Goal: Task Accomplishment & Management: Manage account settings

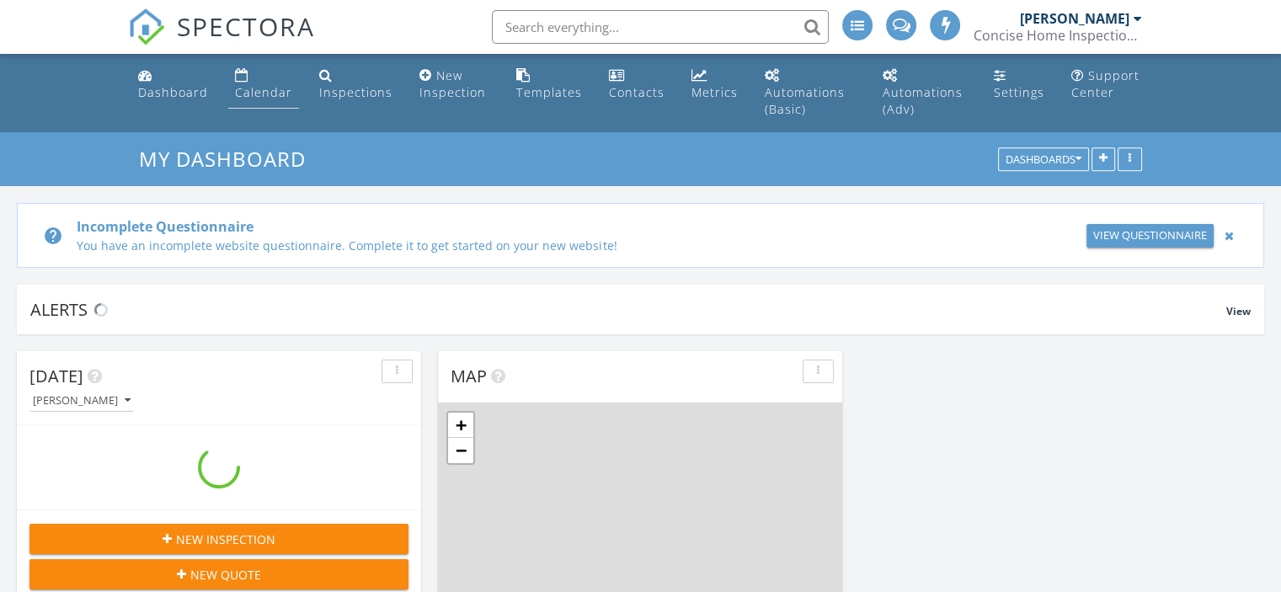
scroll to position [1559, 1307]
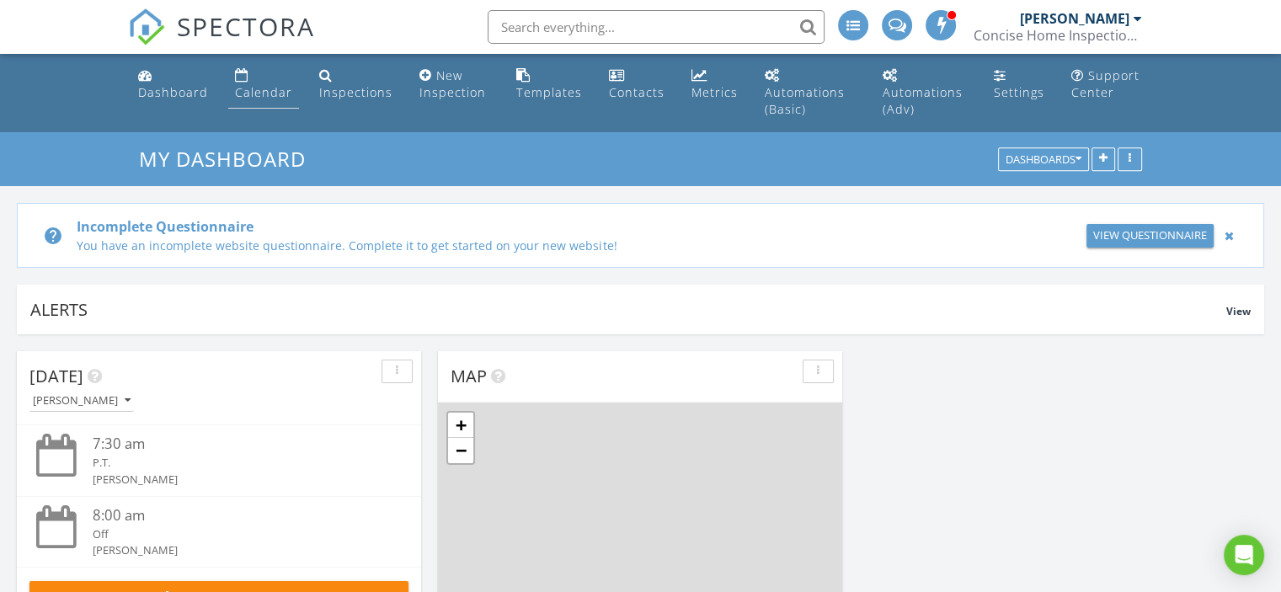
click at [266, 88] on div "Calendar" at bounding box center [263, 92] width 57 height 16
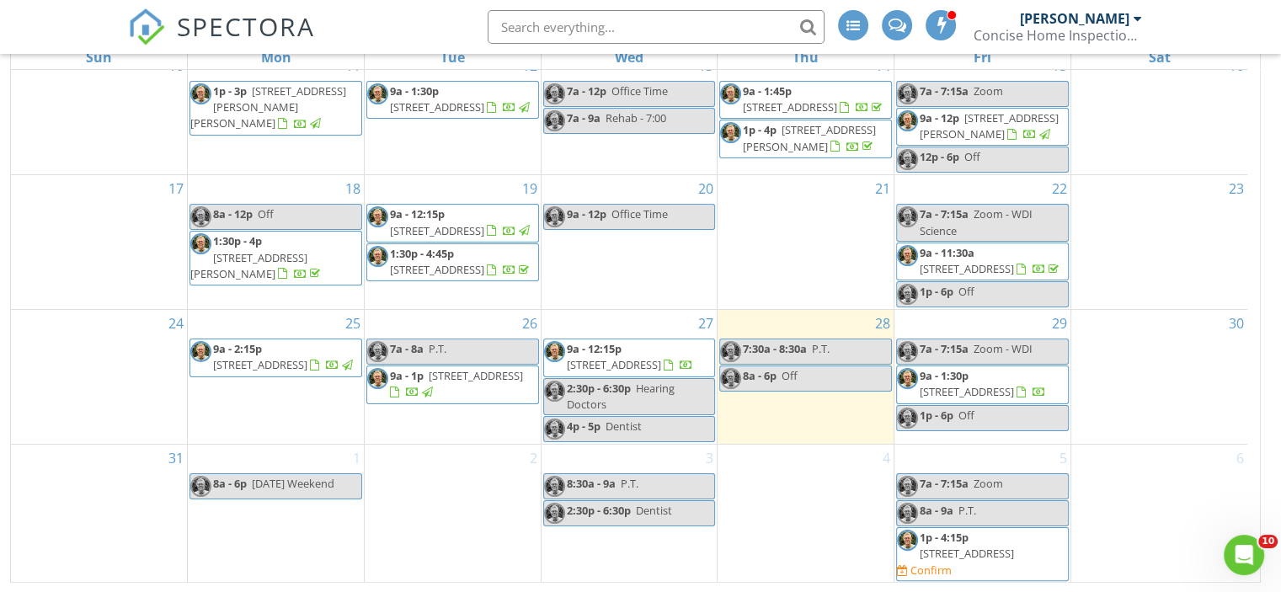
scroll to position [294, 0]
click at [970, 545] on span "121 Albatross Cv, Cedar Creek 78612" at bounding box center [966, 552] width 94 height 15
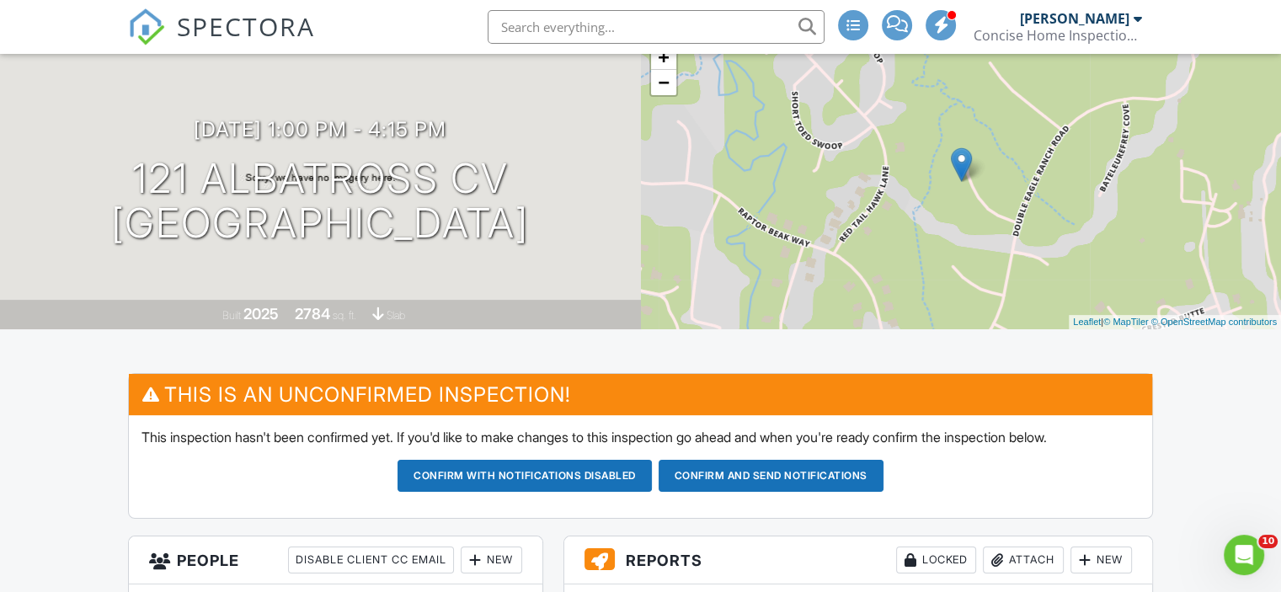
scroll to position [247, 0]
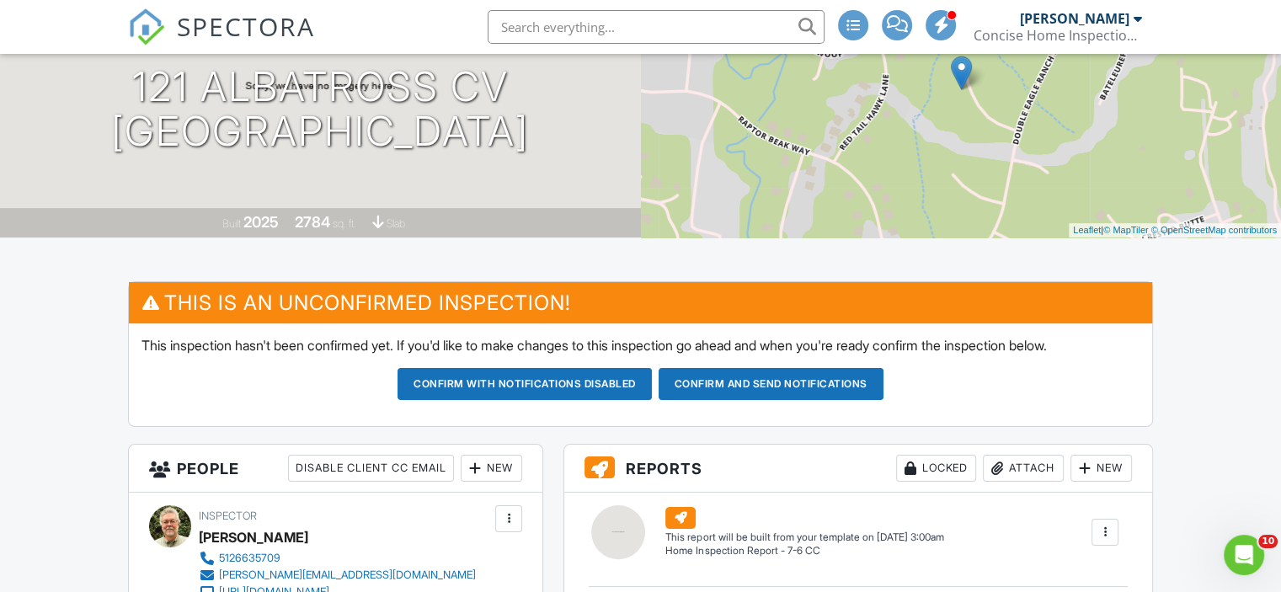
click at [652, 377] on button "Confirm and send notifications" at bounding box center [524, 384] width 254 height 32
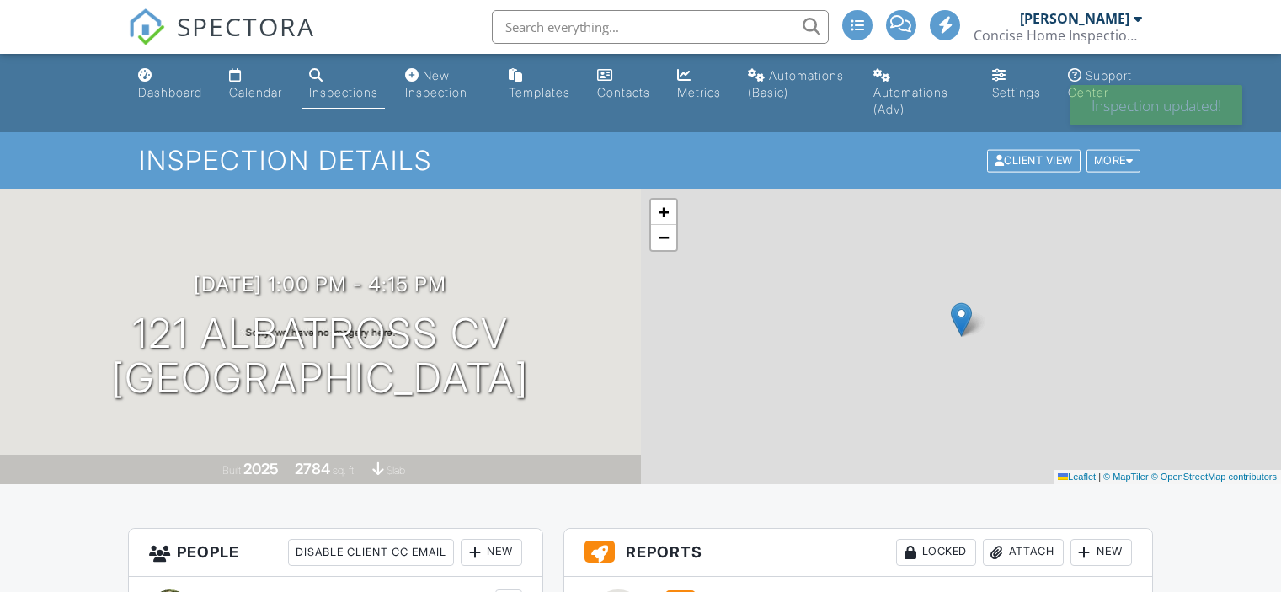
click at [266, 95] on div "Calendar" at bounding box center [255, 92] width 53 height 14
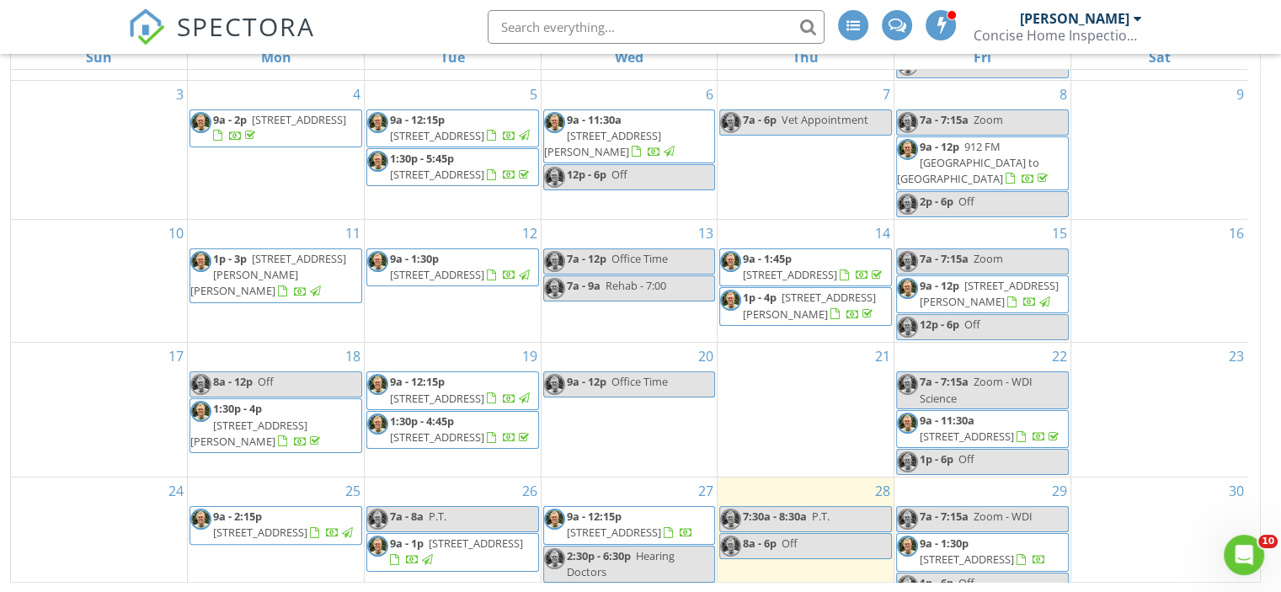
scroll to position [278, 0]
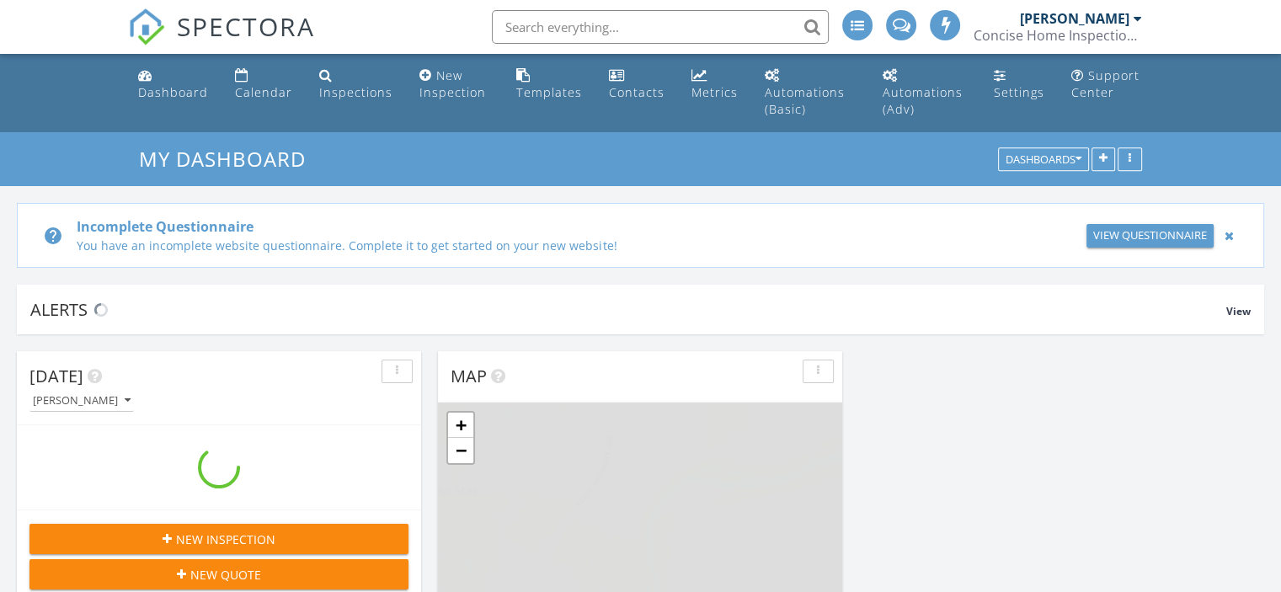
scroll to position [1559, 1307]
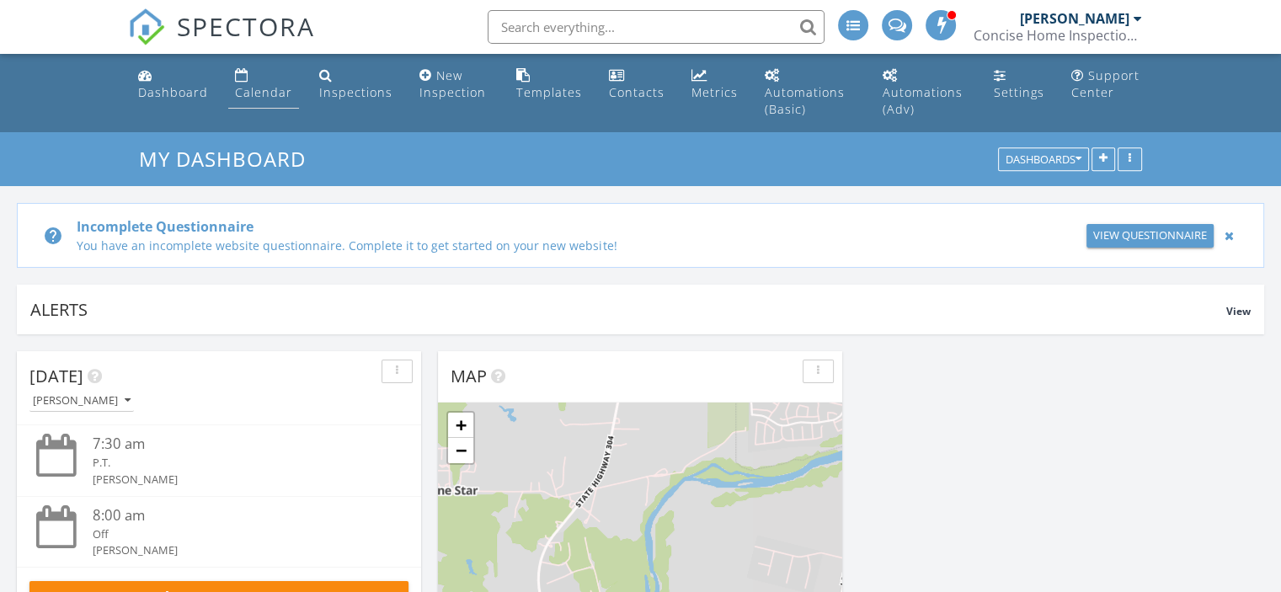
click at [269, 89] on div "Calendar" at bounding box center [263, 92] width 57 height 16
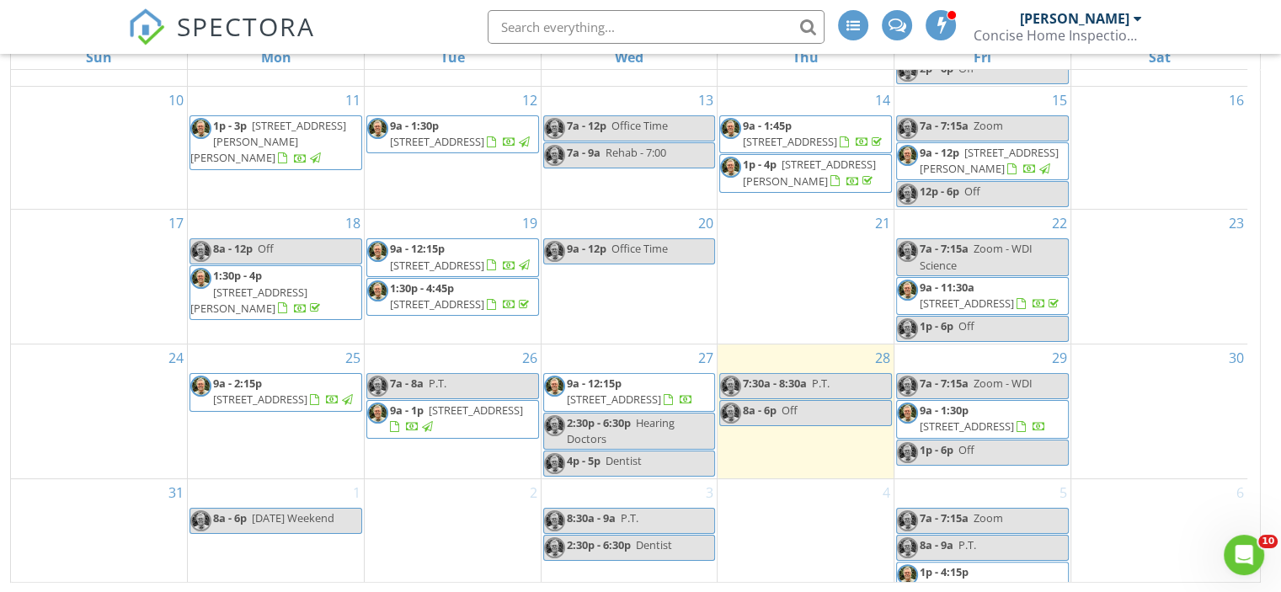
scroll to position [278, 0]
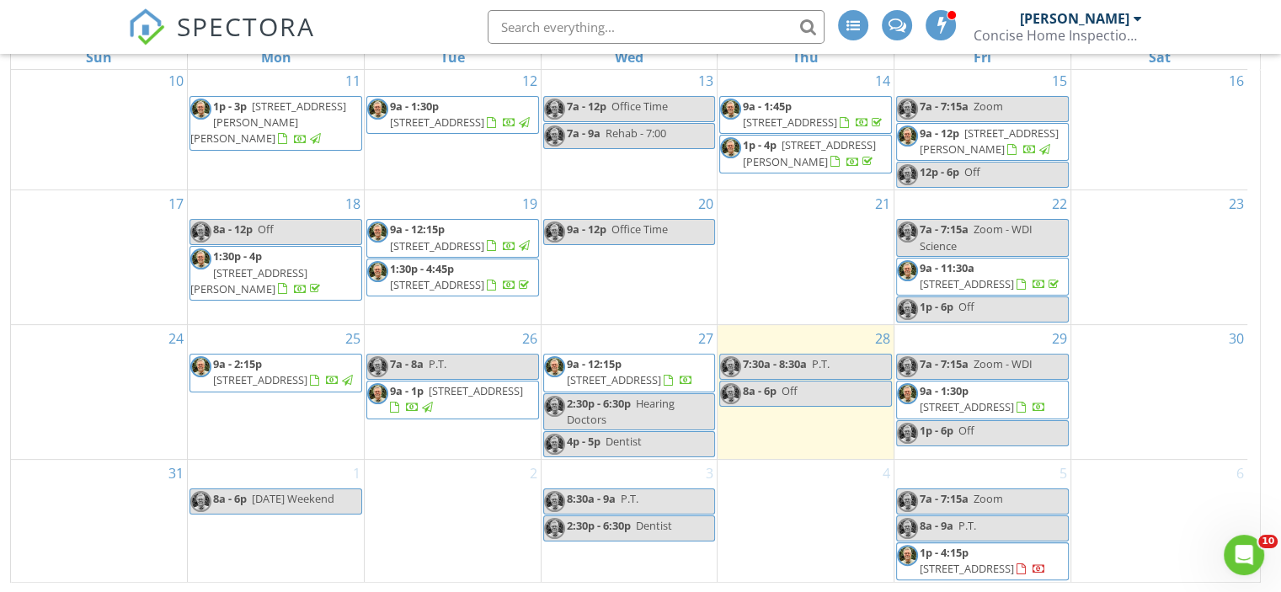
click at [626, 373] on span "405 Cowal Dr S, Spicewood 78669" at bounding box center [614, 379] width 94 height 15
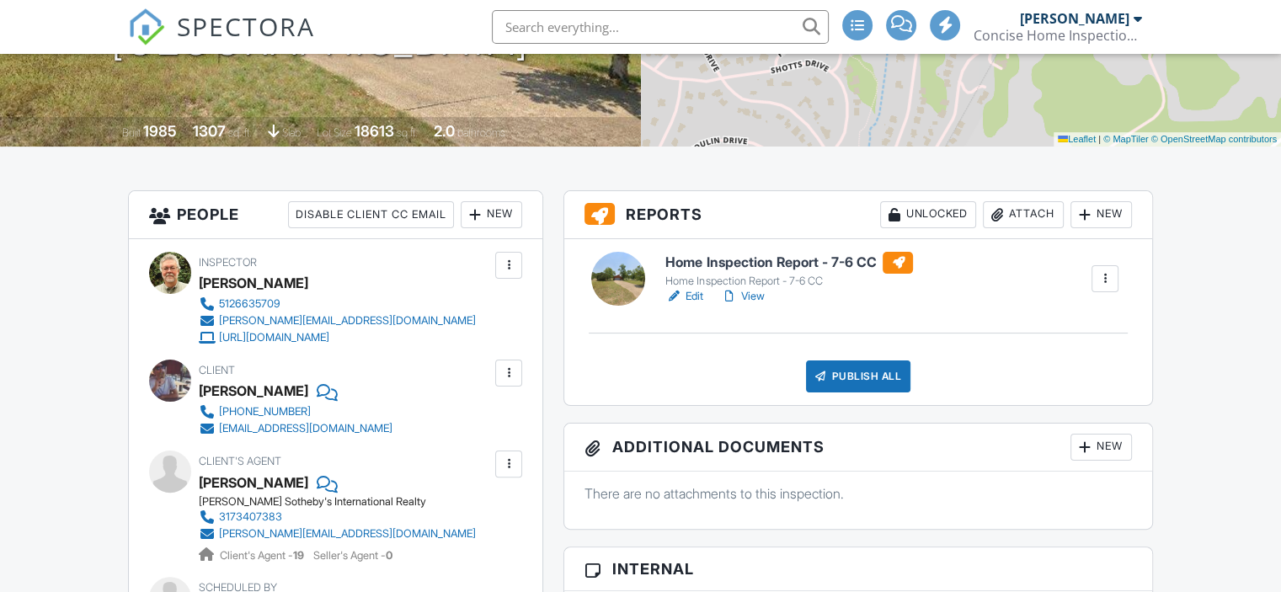
click at [687, 293] on link "Edit" at bounding box center [684, 296] width 38 height 17
